Goal: Task Accomplishment & Management: Manage account settings

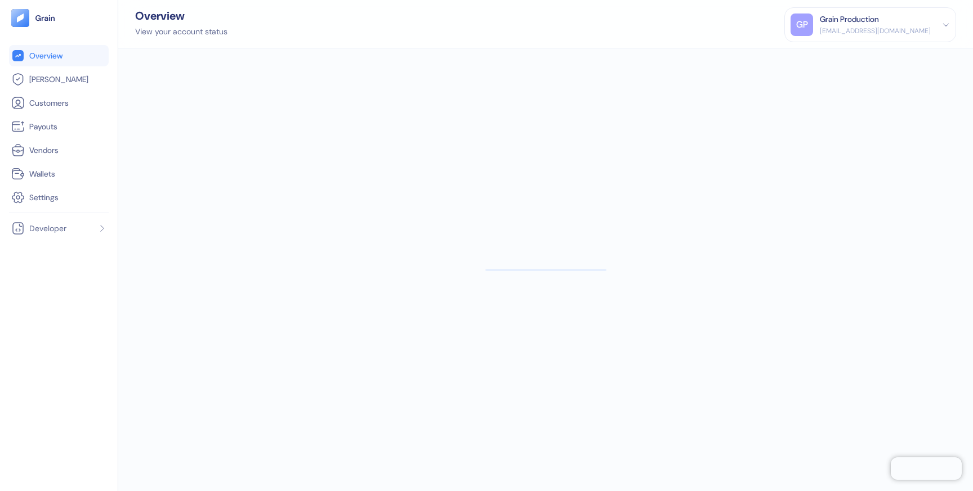
click at [939, 21] on div "GP Grain Production [EMAIL_ADDRESS][DOMAIN_NAME]" at bounding box center [869, 25] width 159 height 23
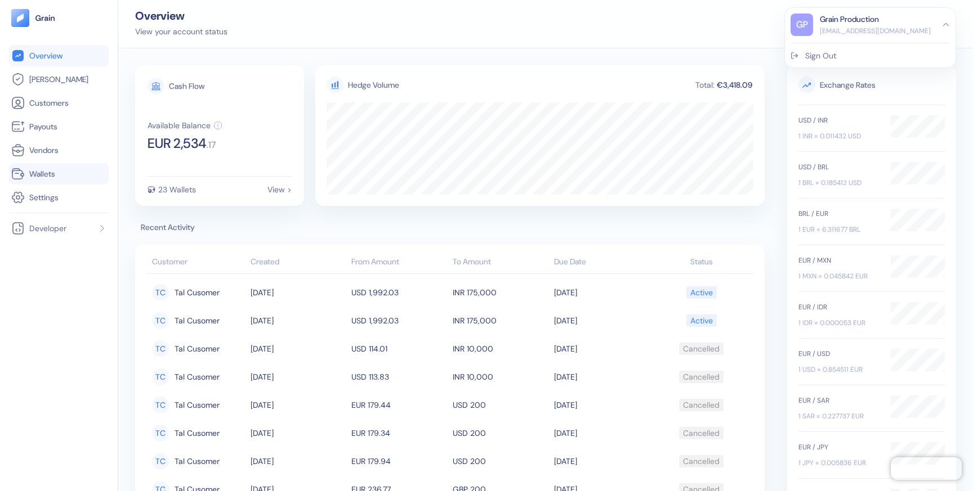
click at [43, 169] on span "Wallets" at bounding box center [42, 173] width 26 height 11
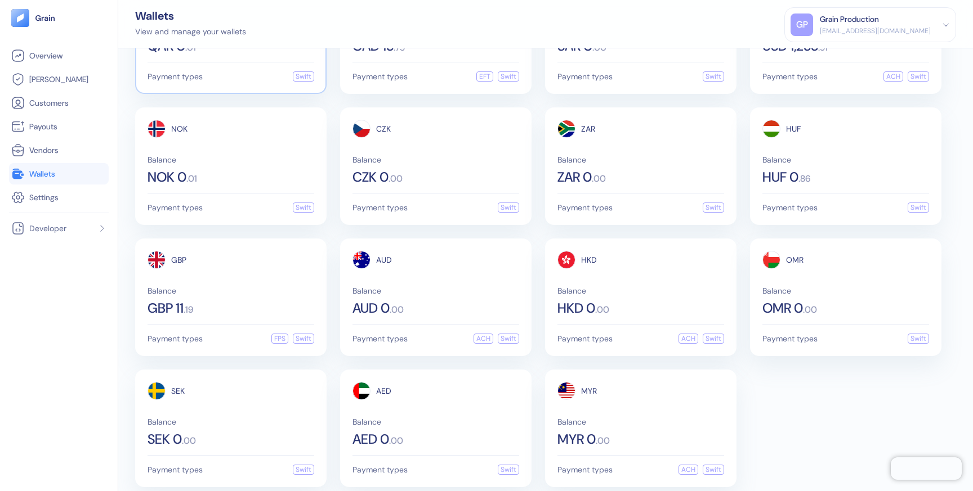
scroll to position [364, 0]
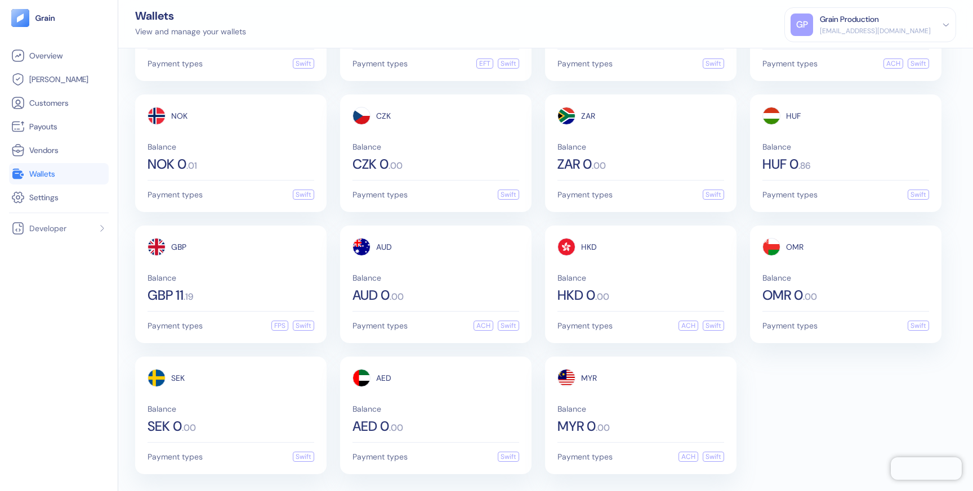
click at [903, 30] on div "[EMAIL_ADDRESS][DOMAIN_NAME]" at bounding box center [875, 31] width 111 height 10
click at [847, 60] on div "Sign Out" at bounding box center [869, 52] width 159 height 19
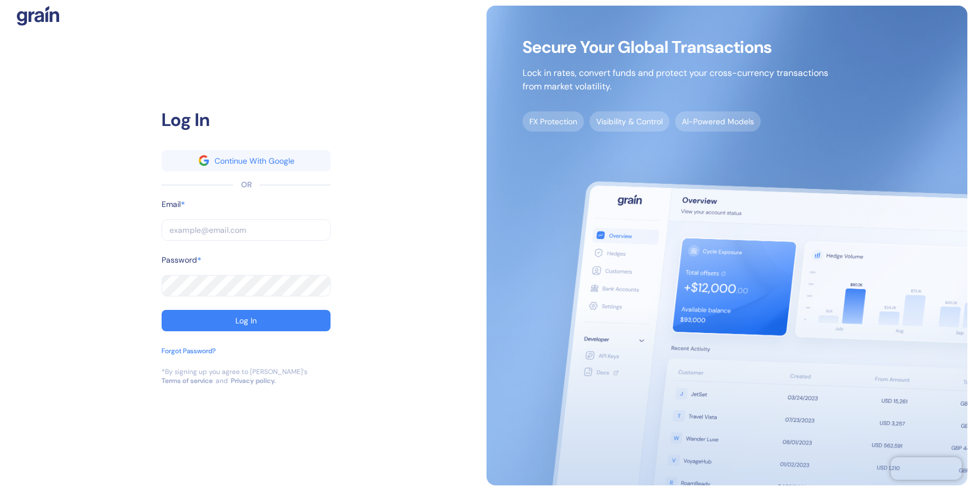
click at [223, 236] on input "text" at bounding box center [246, 230] width 169 height 21
type input "g"
type input "go"
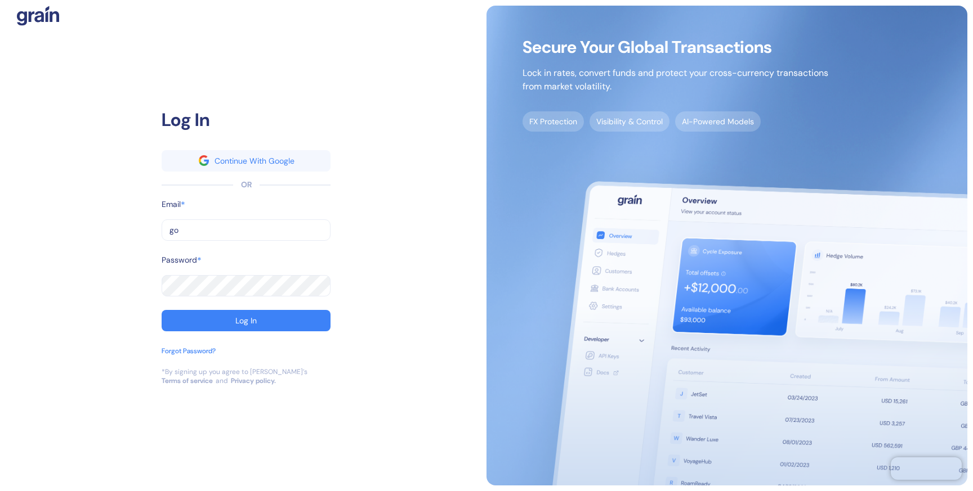
type input "g"
type input "[EMAIL_ADDRESS][DOMAIN_NAME]"
